Goal: Task Accomplishment & Management: Use online tool/utility

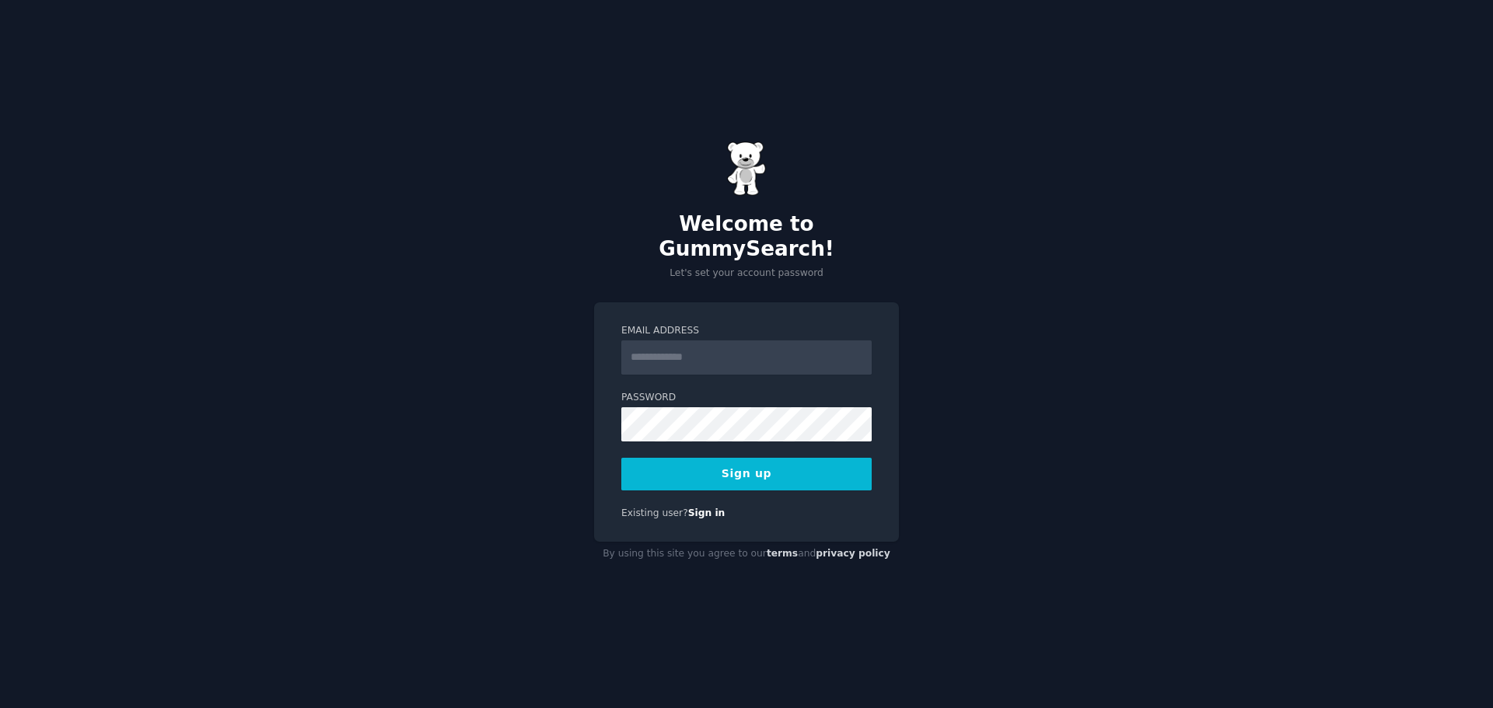
click at [642, 347] on input "Email Address" at bounding box center [746, 357] width 250 height 34
type input "**********"
click at [685, 478] on div "**********" at bounding box center [746, 422] width 305 height 240
click at [690, 460] on button "Sign up" at bounding box center [746, 474] width 250 height 33
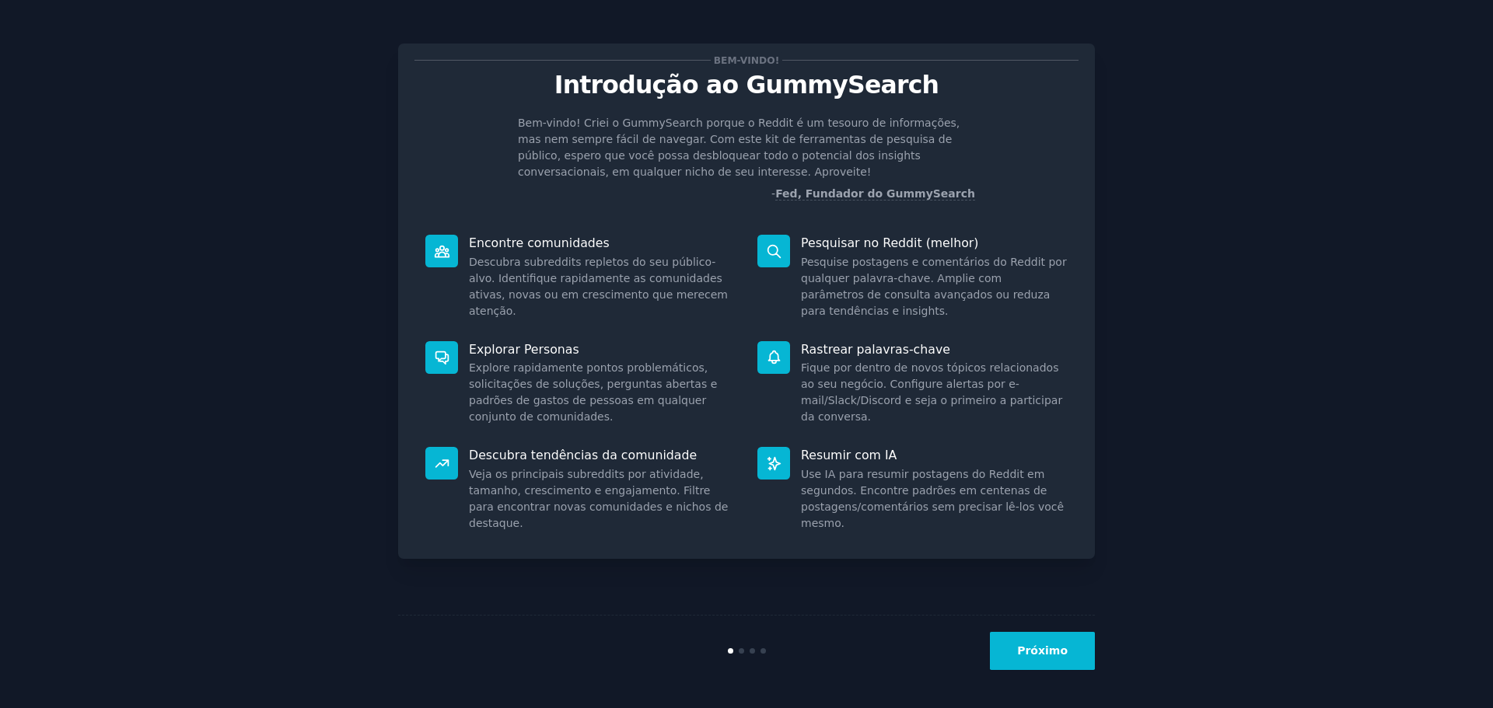
click at [1028, 161] on div "Bem-vindo! Criei o GummySearch porque o Reddit é um tesouro de informações, mas…" at bounding box center [746, 158] width 664 height 87
click at [1045, 649] on font "Próximo" at bounding box center [1042, 650] width 51 height 12
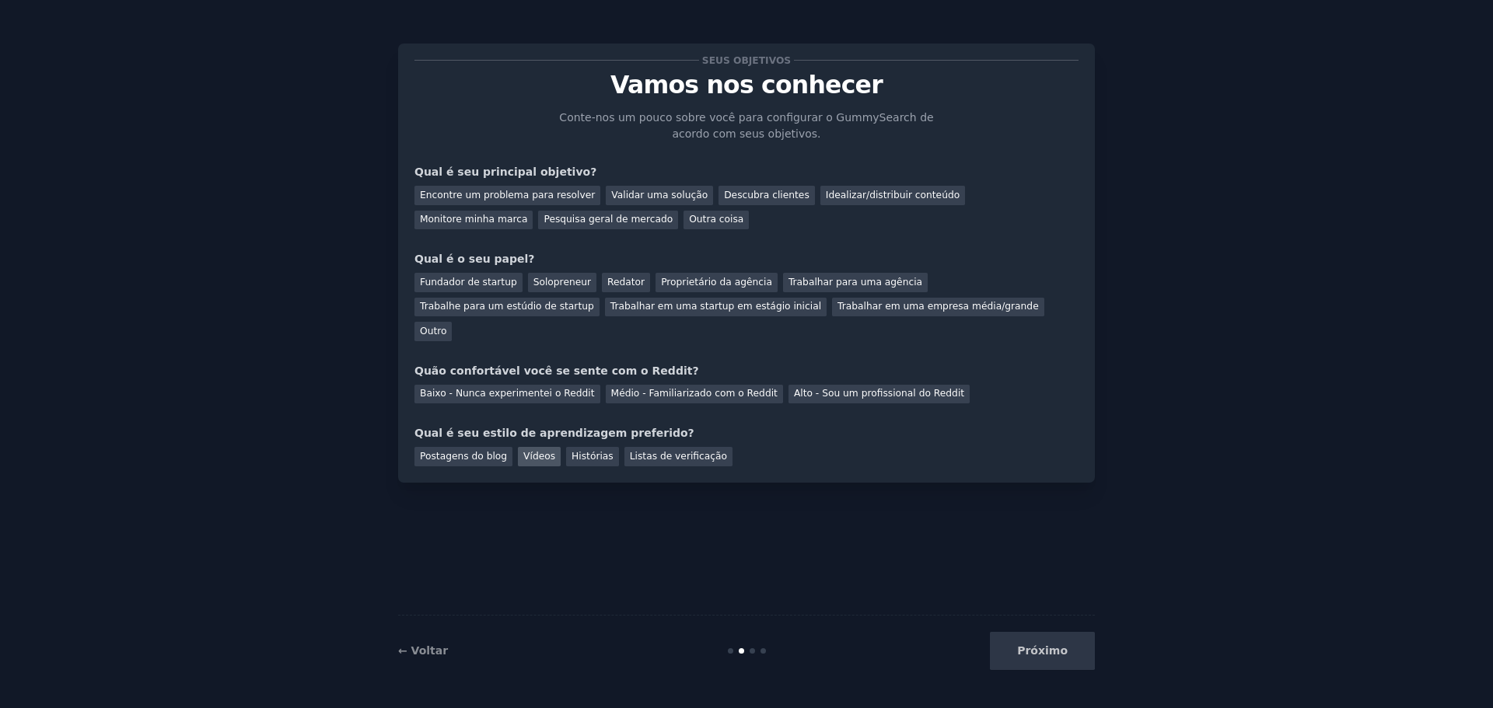
click at [540, 451] on font "Vídeos" at bounding box center [539, 456] width 32 height 11
click at [724, 191] on font "Descubra clientes" at bounding box center [767, 195] width 86 height 11
click at [446, 326] on font "Outro" at bounding box center [433, 331] width 26 height 11
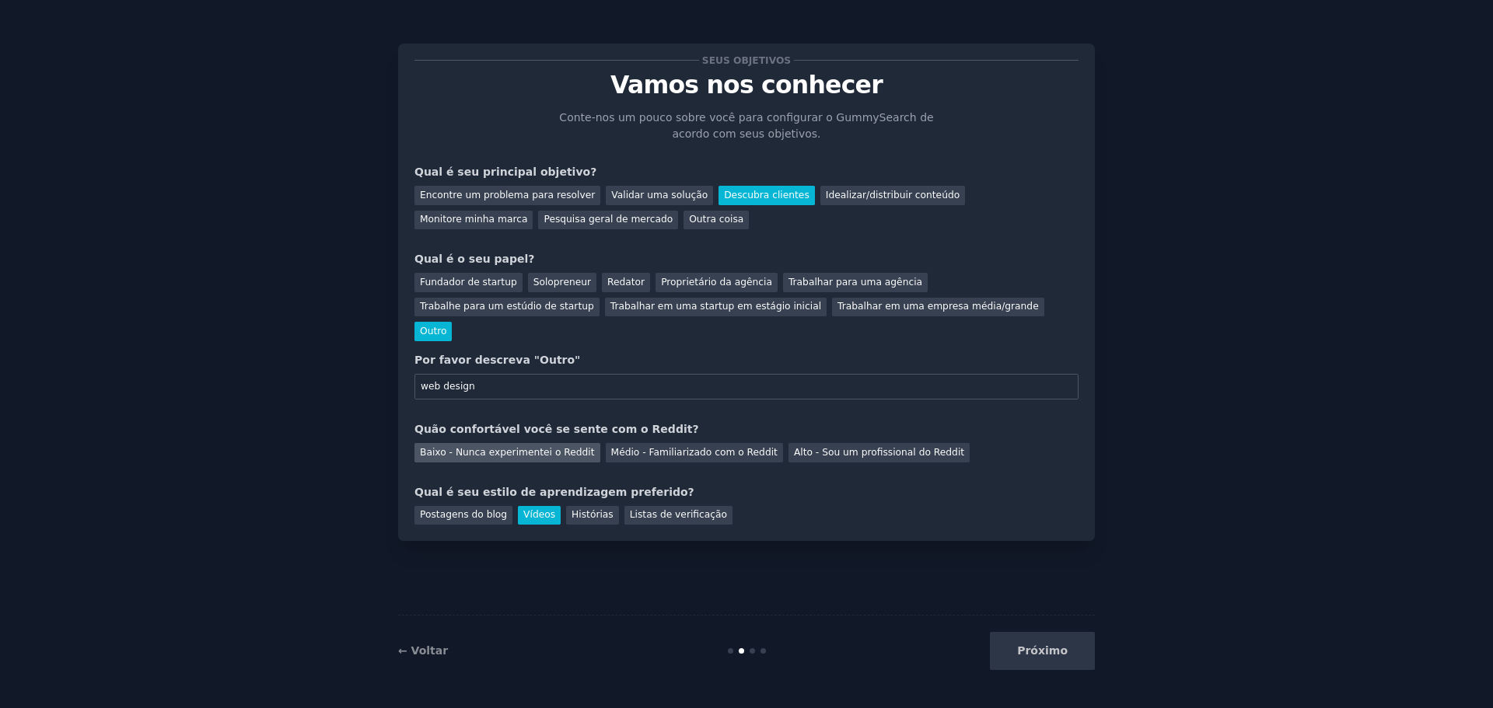
type input "web design"
click at [505, 447] on font "Baixo - Nunca experimentei o Reddit" at bounding box center [507, 452] width 175 height 11
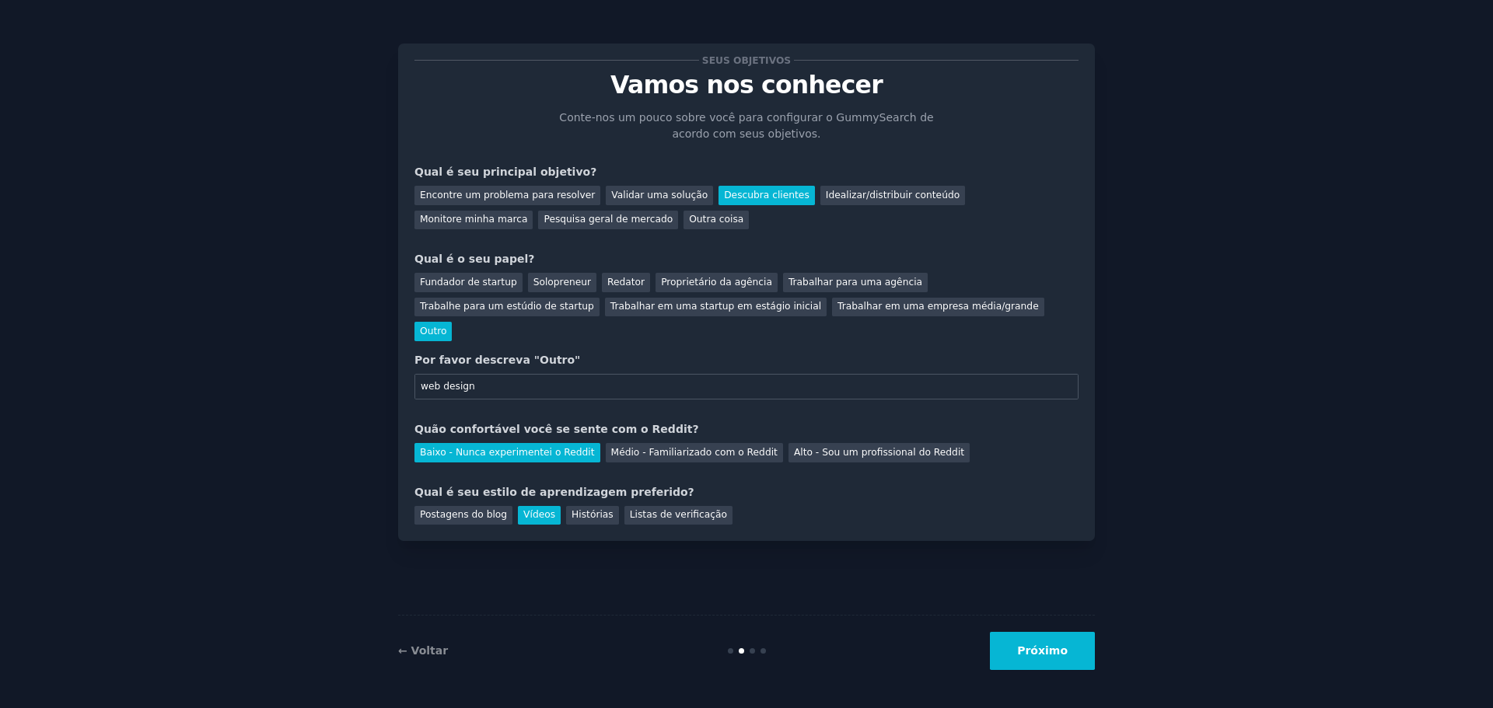
click at [1020, 647] on button "Próximo" at bounding box center [1042, 651] width 105 height 38
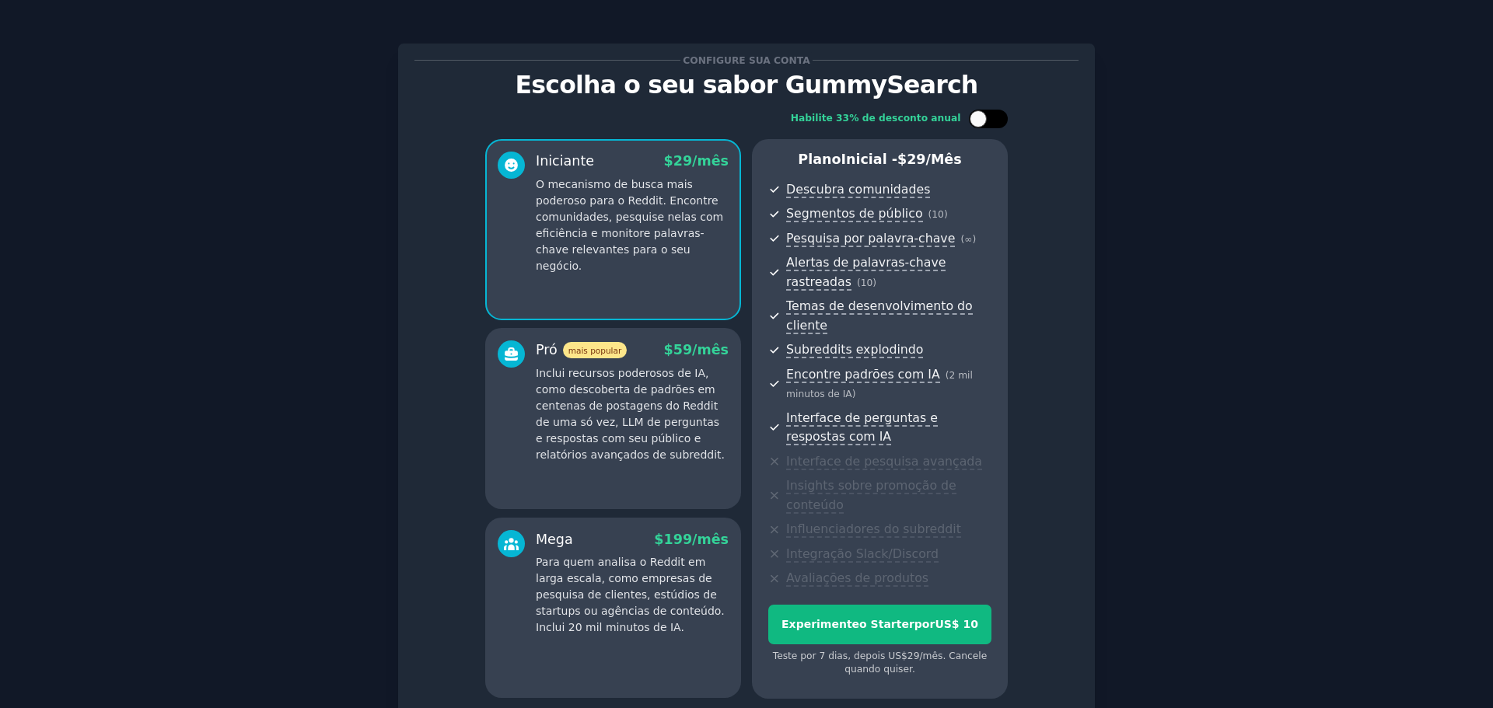
click at [992, 120] on div at bounding box center [996, 119] width 8 height 8
click at [979, 120] on icon at bounding box center [979, 119] width 9 height 9
checkbox input "false"
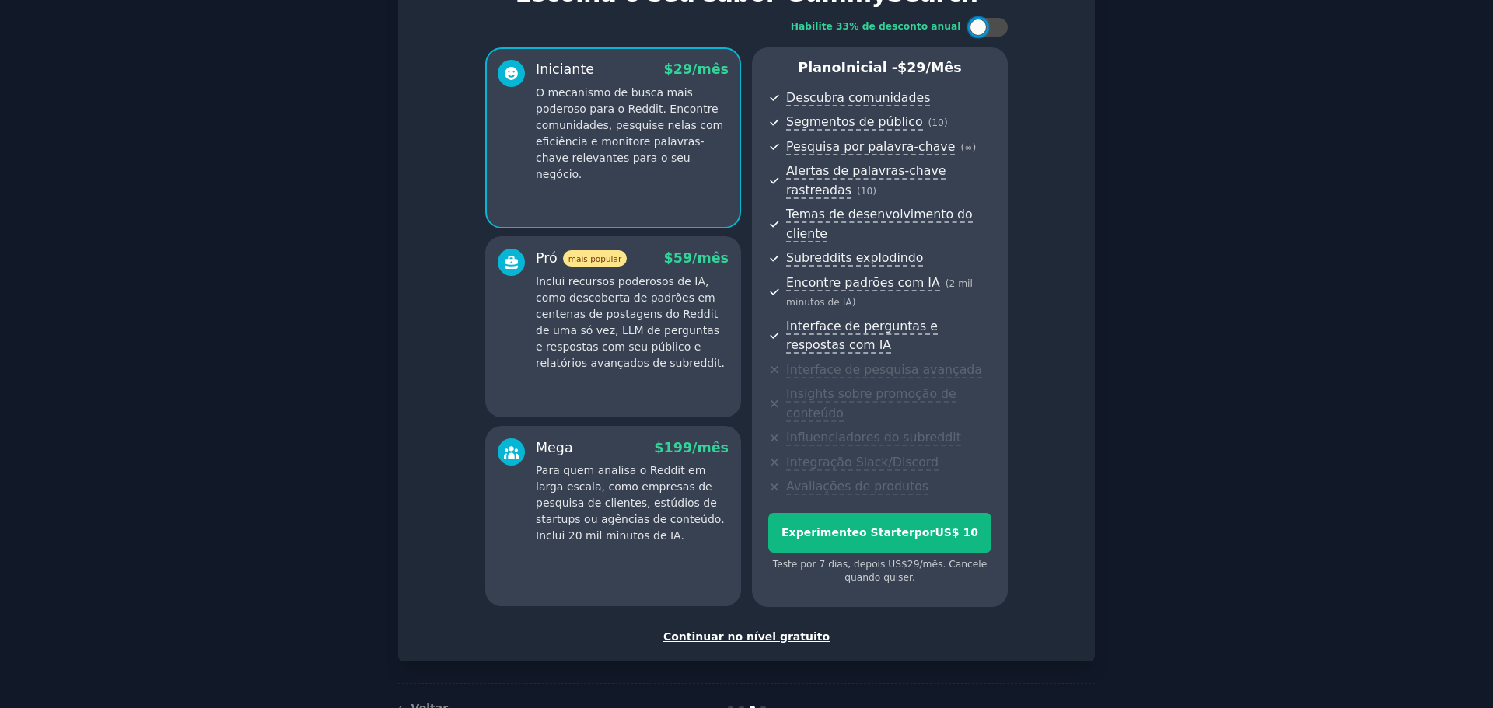
scroll to position [119, 0]
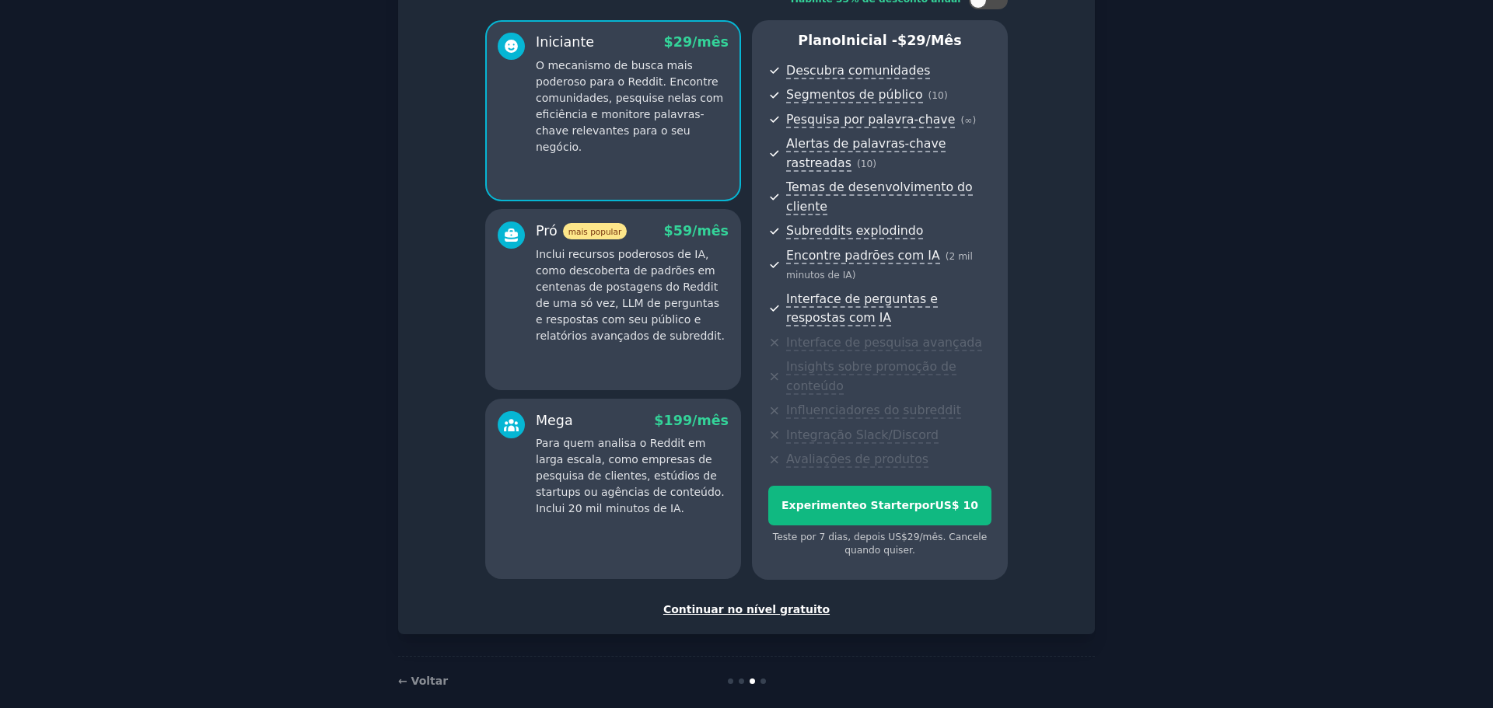
click at [758, 603] on font "Continuar no nível gratuito" at bounding box center [746, 609] width 166 height 12
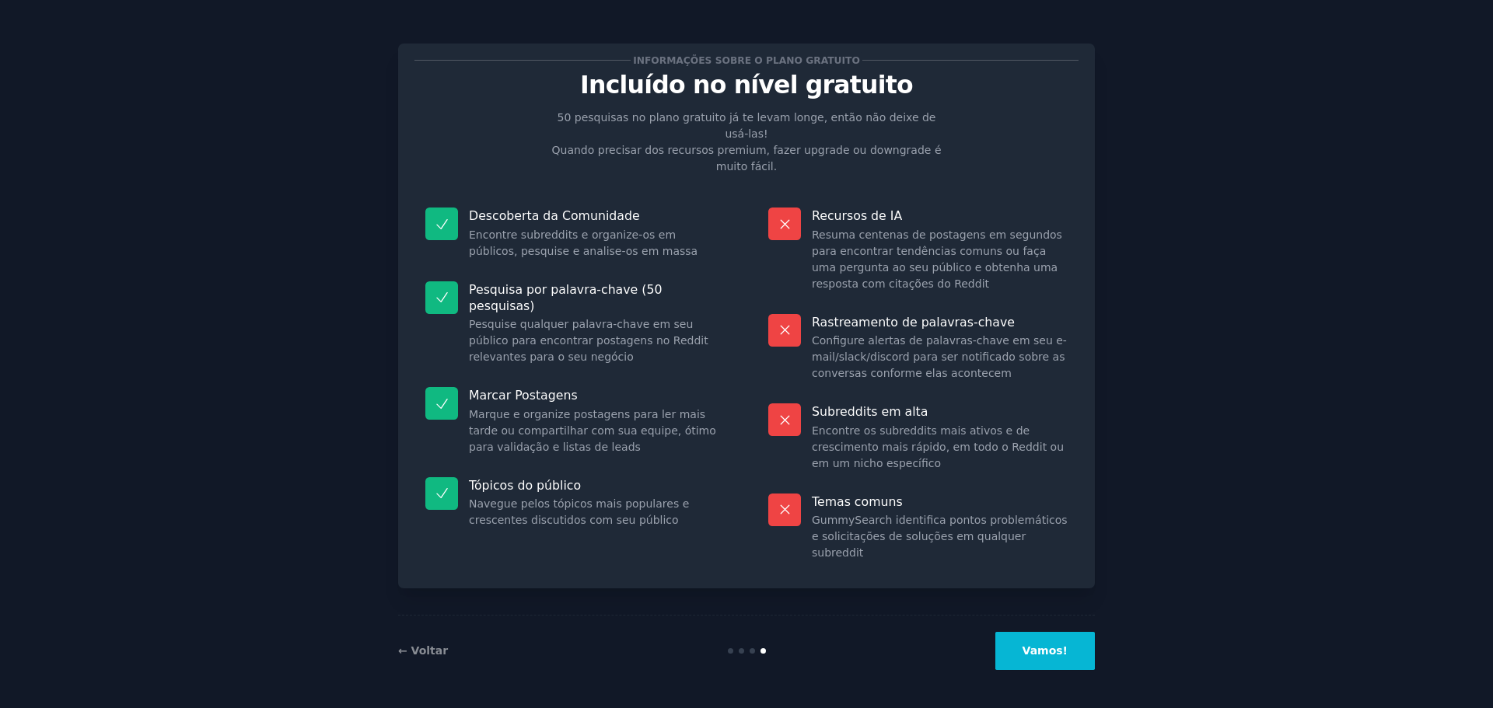
click at [1063, 659] on button "Vamos!" at bounding box center [1045, 651] width 100 height 38
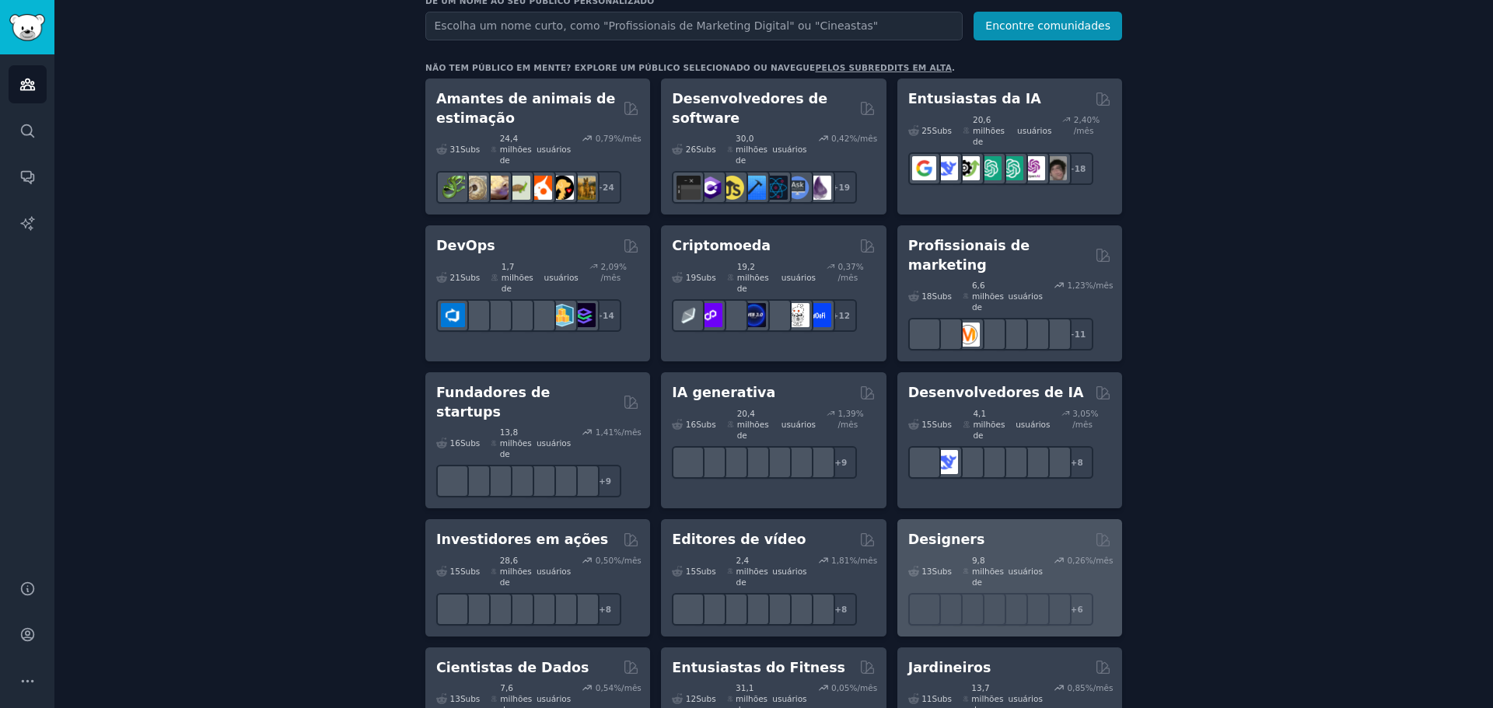
scroll to position [189, 0]
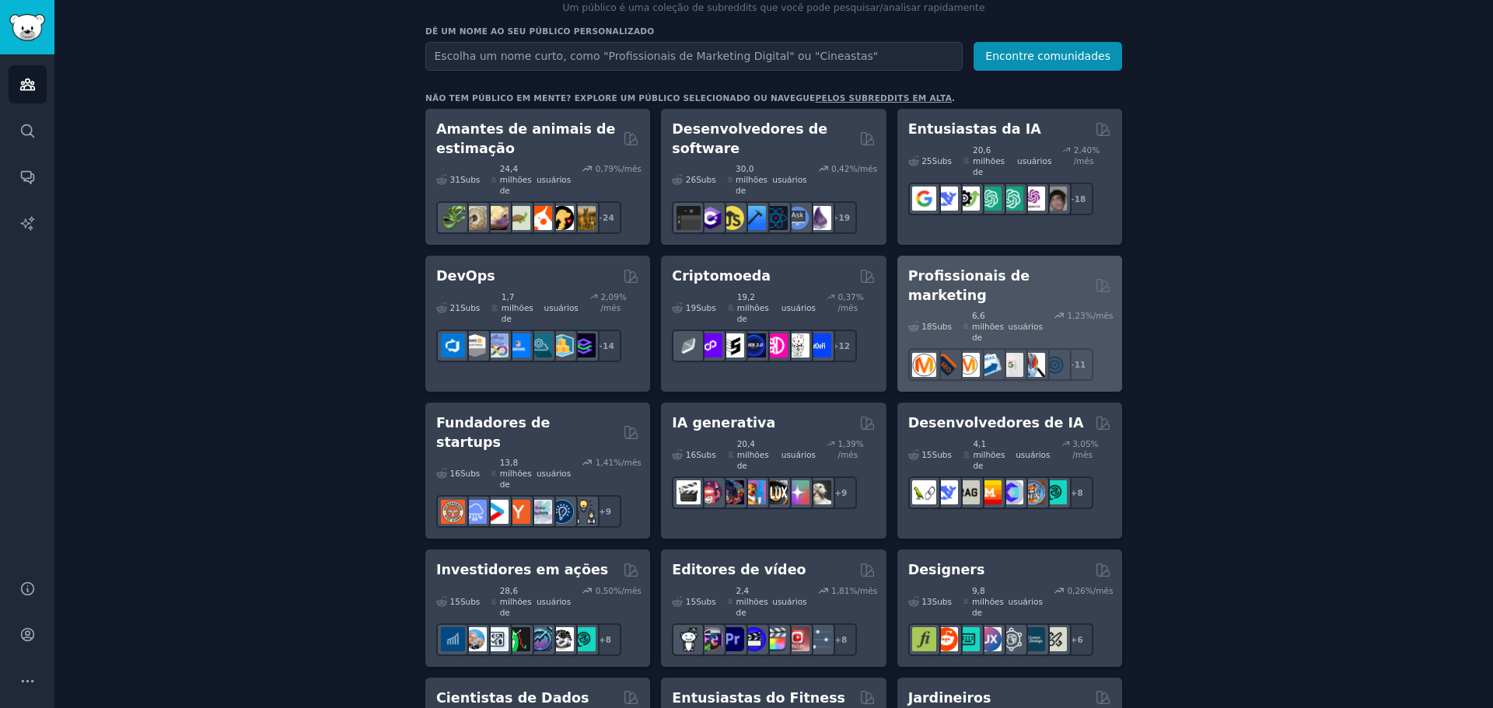
drag, startPoint x: 942, startPoint y: 258, endPoint x: 905, endPoint y: 271, distance: 39.6
click at [905, 271] on div "Profissionais de marketing 18 Subs ​ 6,6 milhões de usuários 1,23 %/mês r/googl…" at bounding box center [1009, 324] width 225 height 136
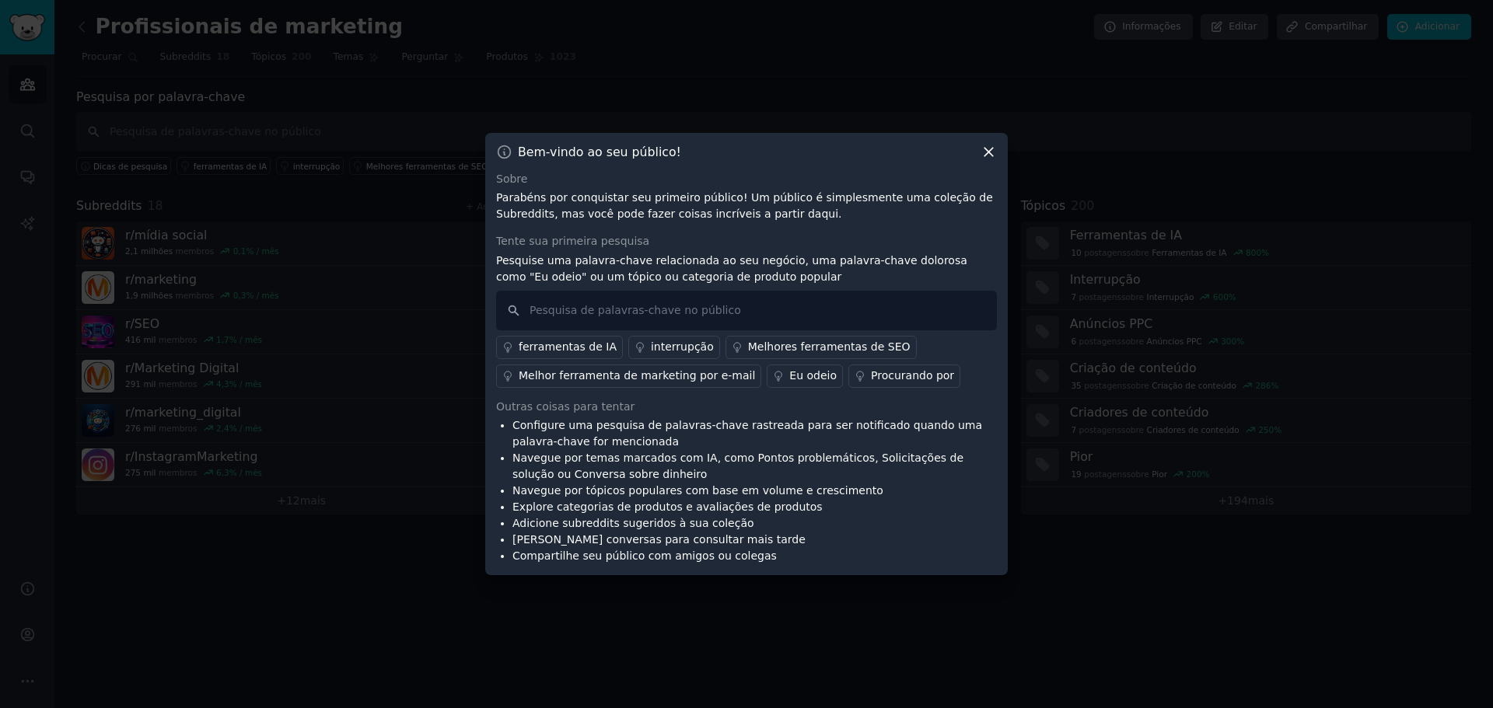
drag, startPoint x: 994, startPoint y: 160, endPoint x: 987, endPoint y: 153, distance: 9.9
click at [987, 153] on icon at bounding box center [988, 152] width 9 height 9
